Goal: Task Accomplishment & Management: Use online tool/utility

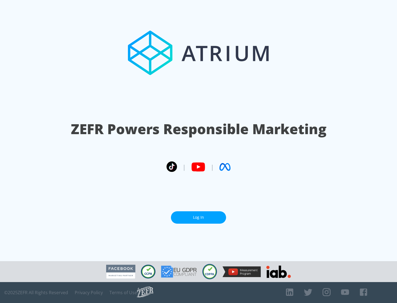
click at [198, 217] on link "Log In" at bounding box center [198, 217] width 55 height 12
